Goal: Task Accomplishment & Management: Manage account settings

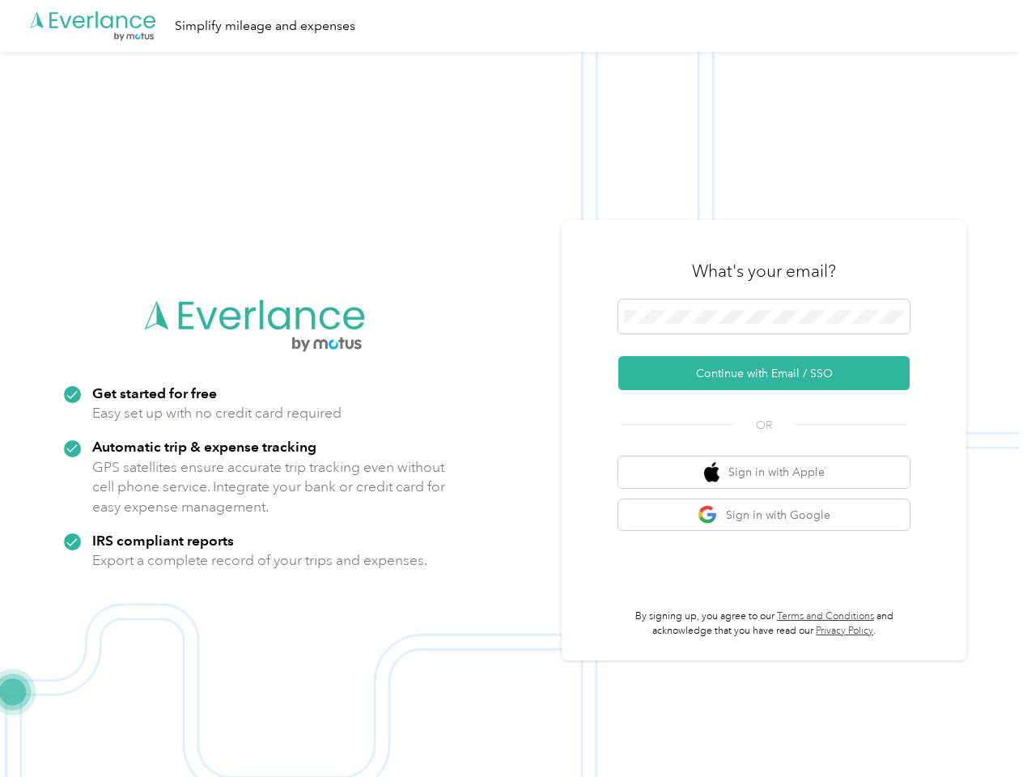
click at [513, 388] on img at bounding box center [509, 440] width 1018 height 777
click at [513, 26] on div ".cls-1 { fill: #00adee; } .cls-2 { fill: #fff; } .cls-3 { fill: #707372; } .cls…" at bounding box center [509, 26] width 1018 height 52
click at [770, 373] on button "Continue with Email / SSO" at bounding box center [763, 373] width 291 height 34
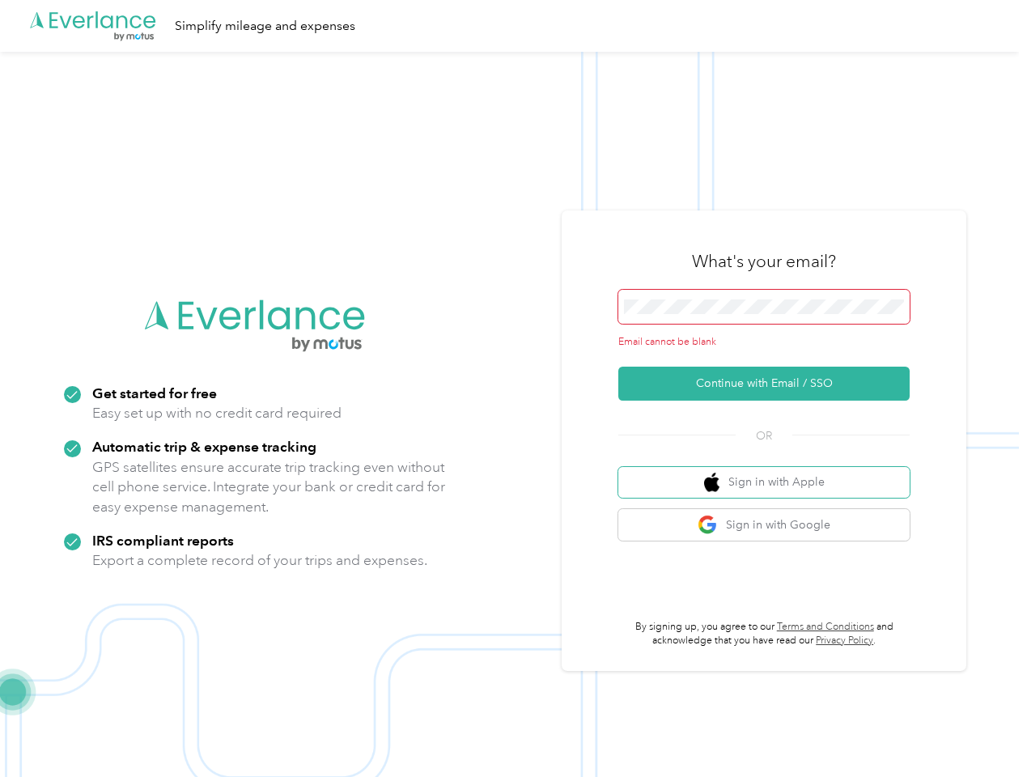
click at [770, 472] on button "Sign in with Apple" at bounding box center [763, 483] width 291 height 32
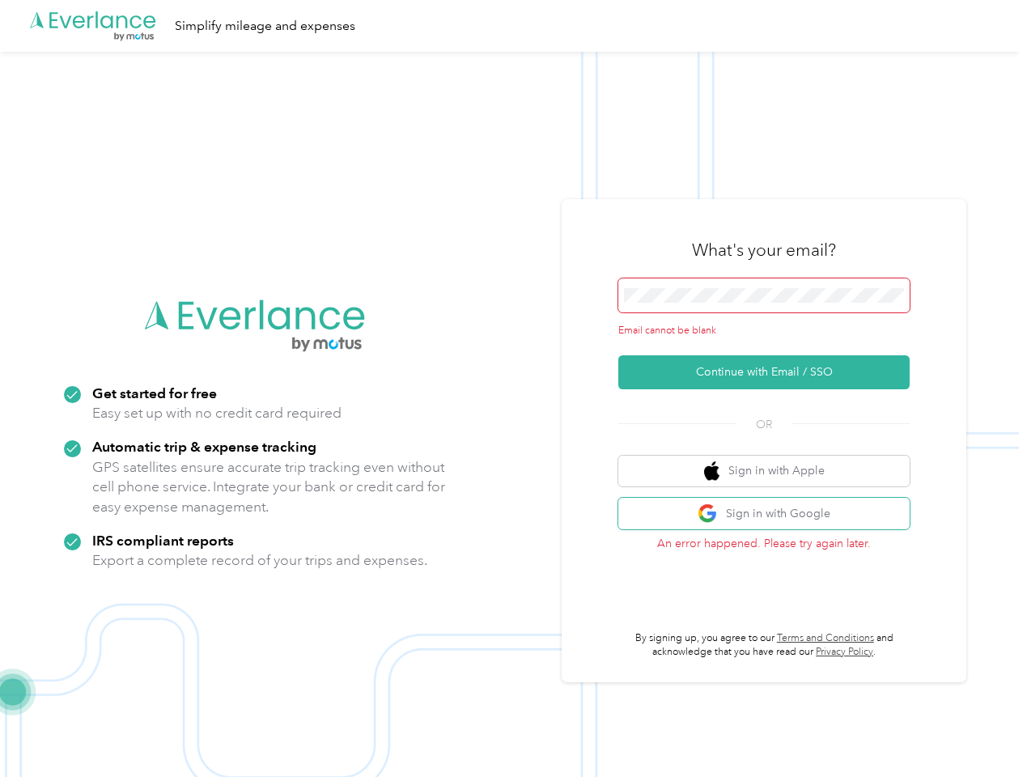
click at [770, 514] on button "Sign in with Google" at bounding box center [763, 514] width 291 height 32
